Goal: Information Seeking & Learning: Learn about a topic

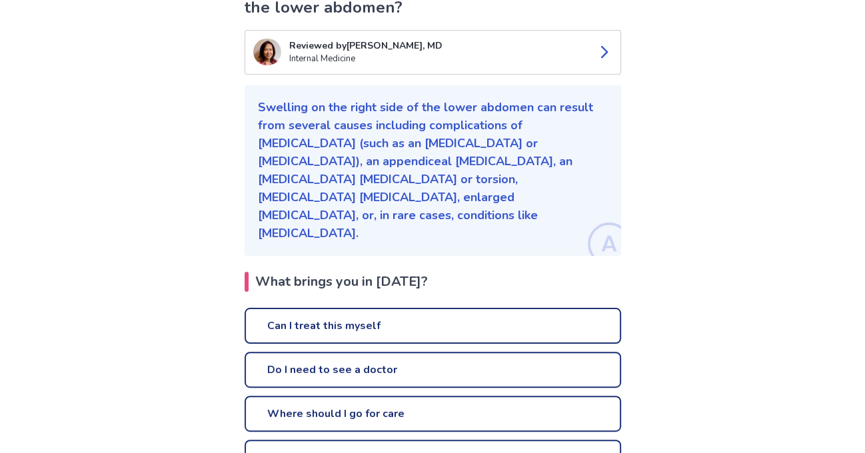
scroll to position [284, 0]
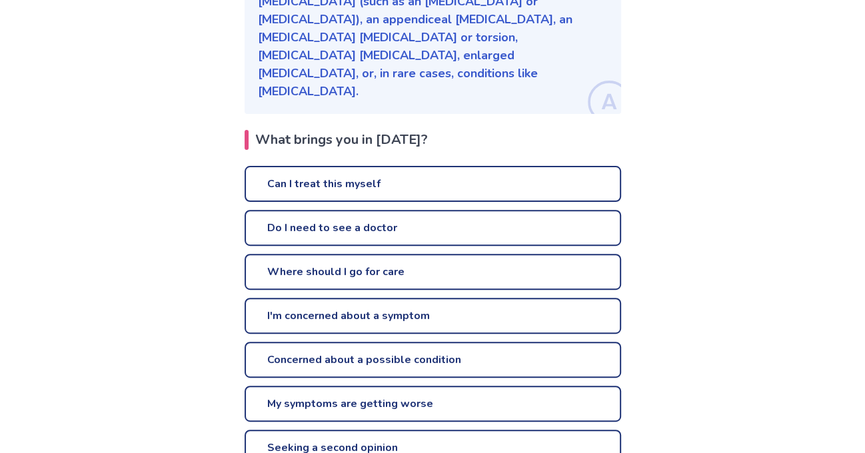
click at [390, 342] on link "Concerned about a possible condition" at bounding box center [433, 360] width 377 height 36
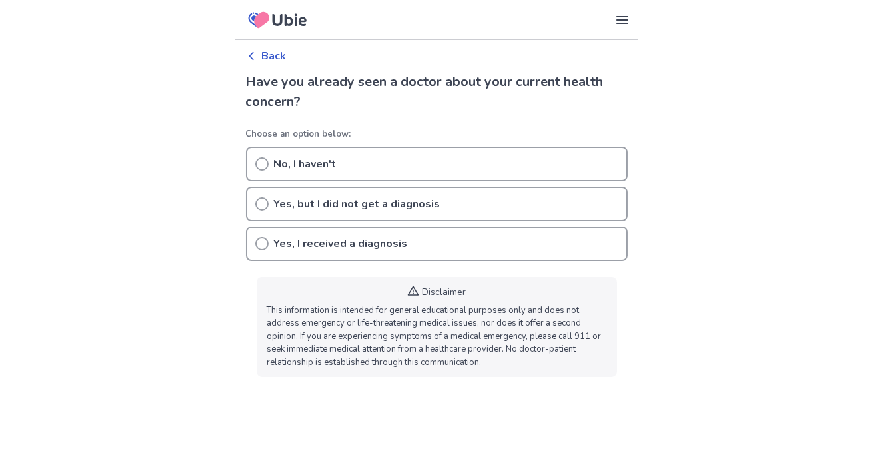
click at [263, 203] on icon at bounding box center [261, 203] width 13 height 13
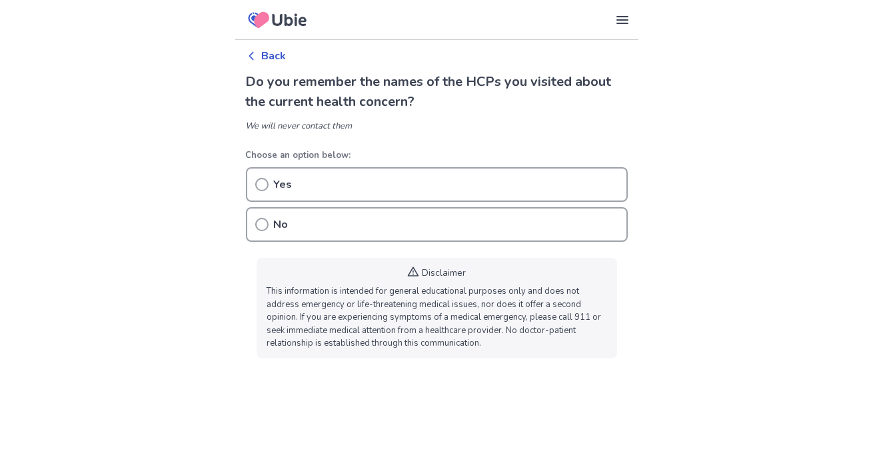
click at [261, 183] on icon at bounding box center [261, 184] width 13 height 13
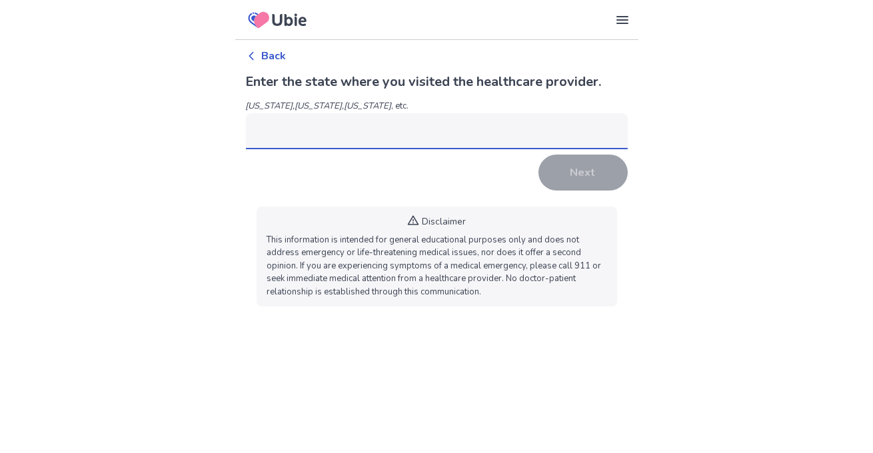
click at [301, 131] on input at bounding box center [437, 131] width 382 height 36
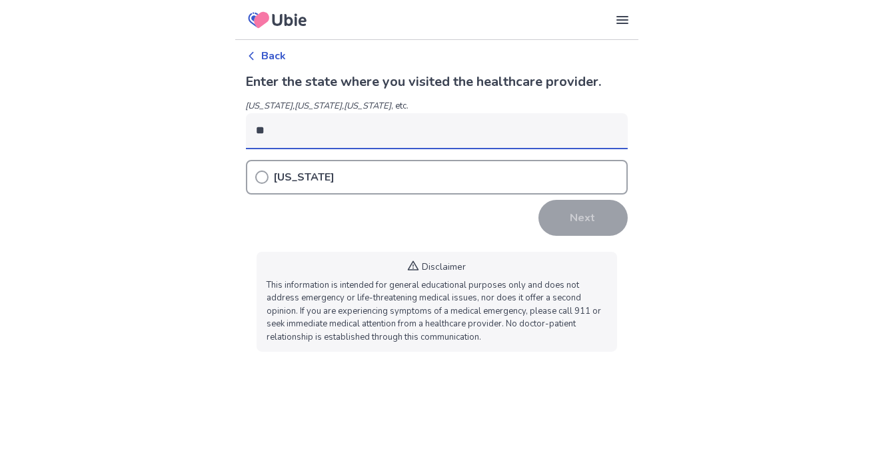
type input "**"
click at [267, 175] on circle at bounding box center [262, 177] width 12 height 12
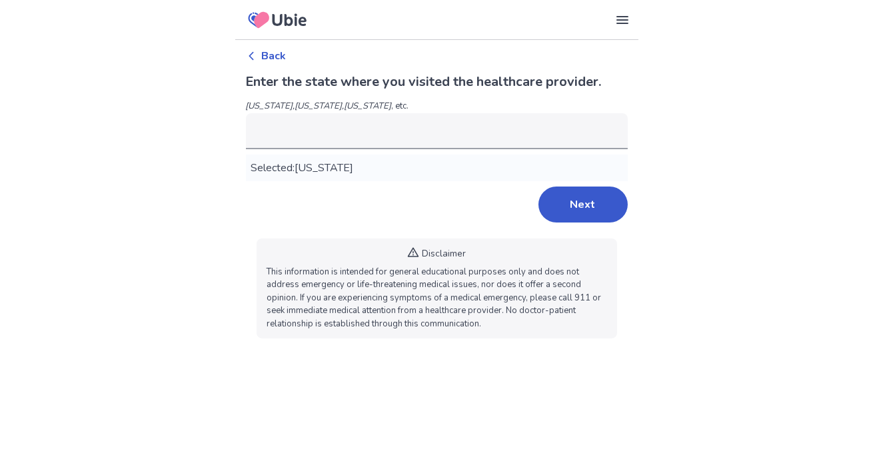
click at [568, 209] on button "Next" at bounding box center [583, 205] width 89 height 36
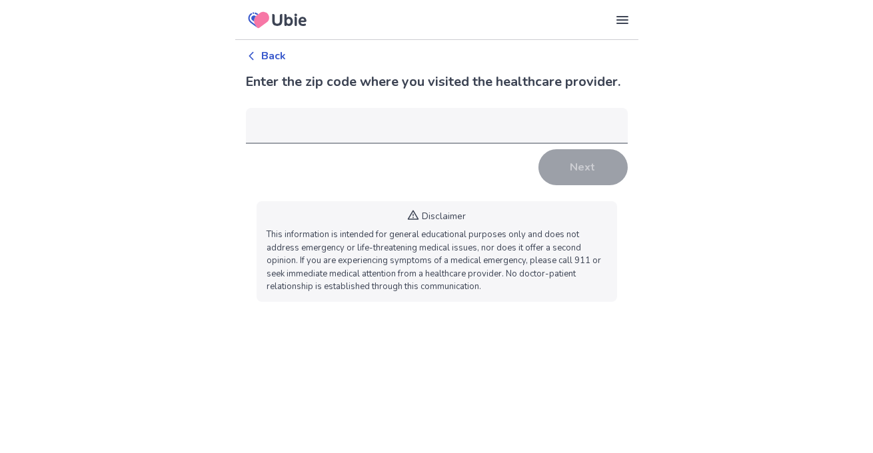
click at [297, 127] on input "number" at bounding box center [437, 126] width 382 height 36
type input "*****"
click at [587, 175] on button "Next" at bounding box center [583, 167] width 89 height 36
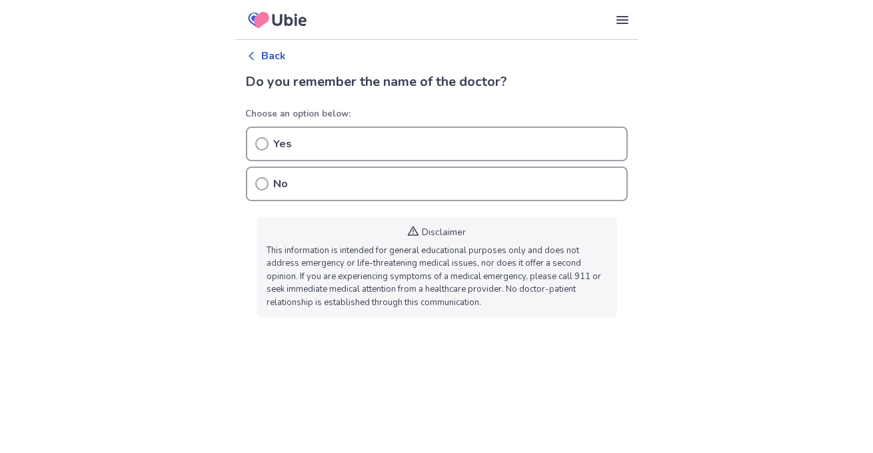
click at [265, 147] on icon at bounding box center [261, 143] width 13 height 13
